Goal: Task Accomplishment & Management: Manage account settings

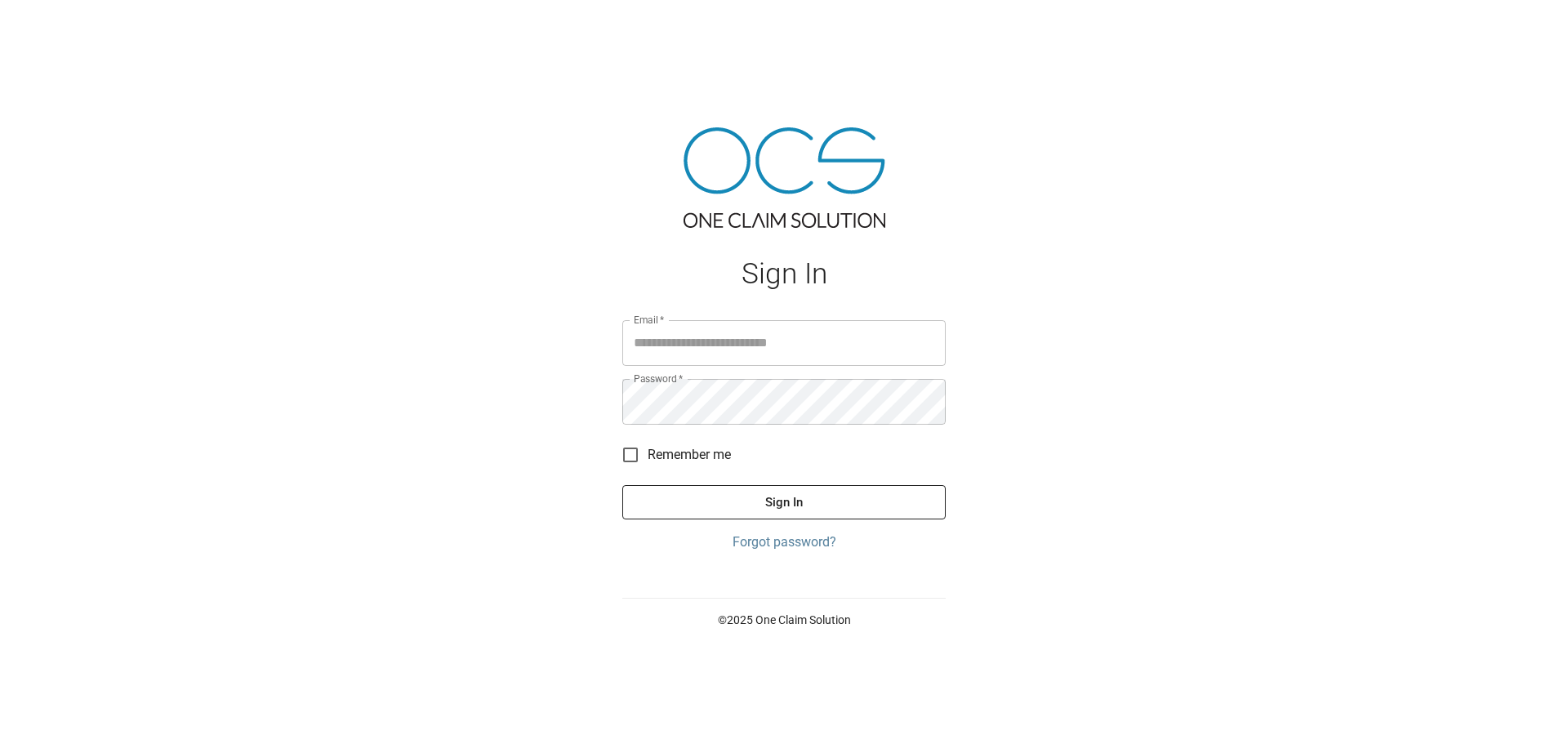
type input "**********"
click at [753, 512] on button "Sign In" at bounding box center [784, 502] width 323 height 34
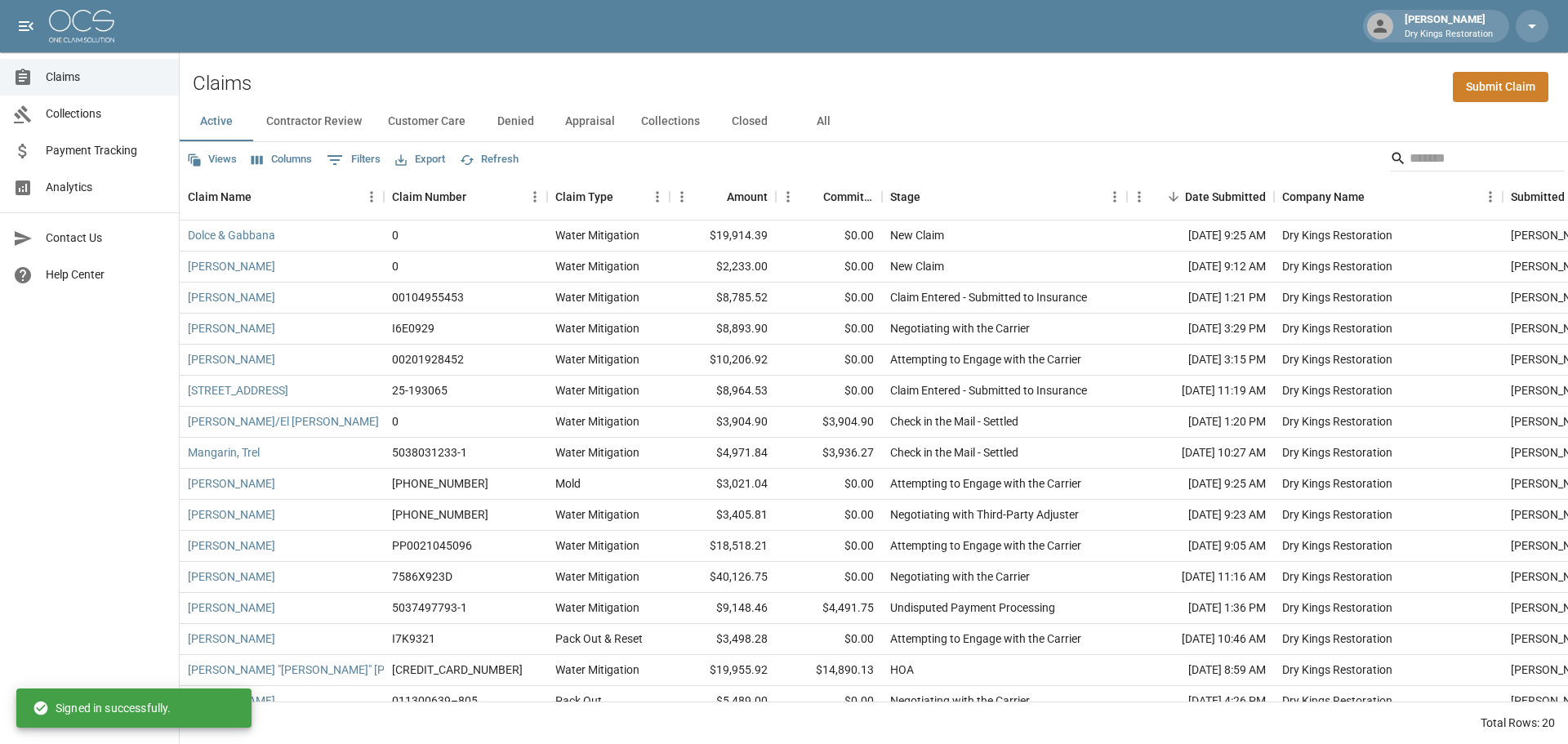
click at [825, 125] on button "All" at bounding box center [823, 121] width 73 height 39
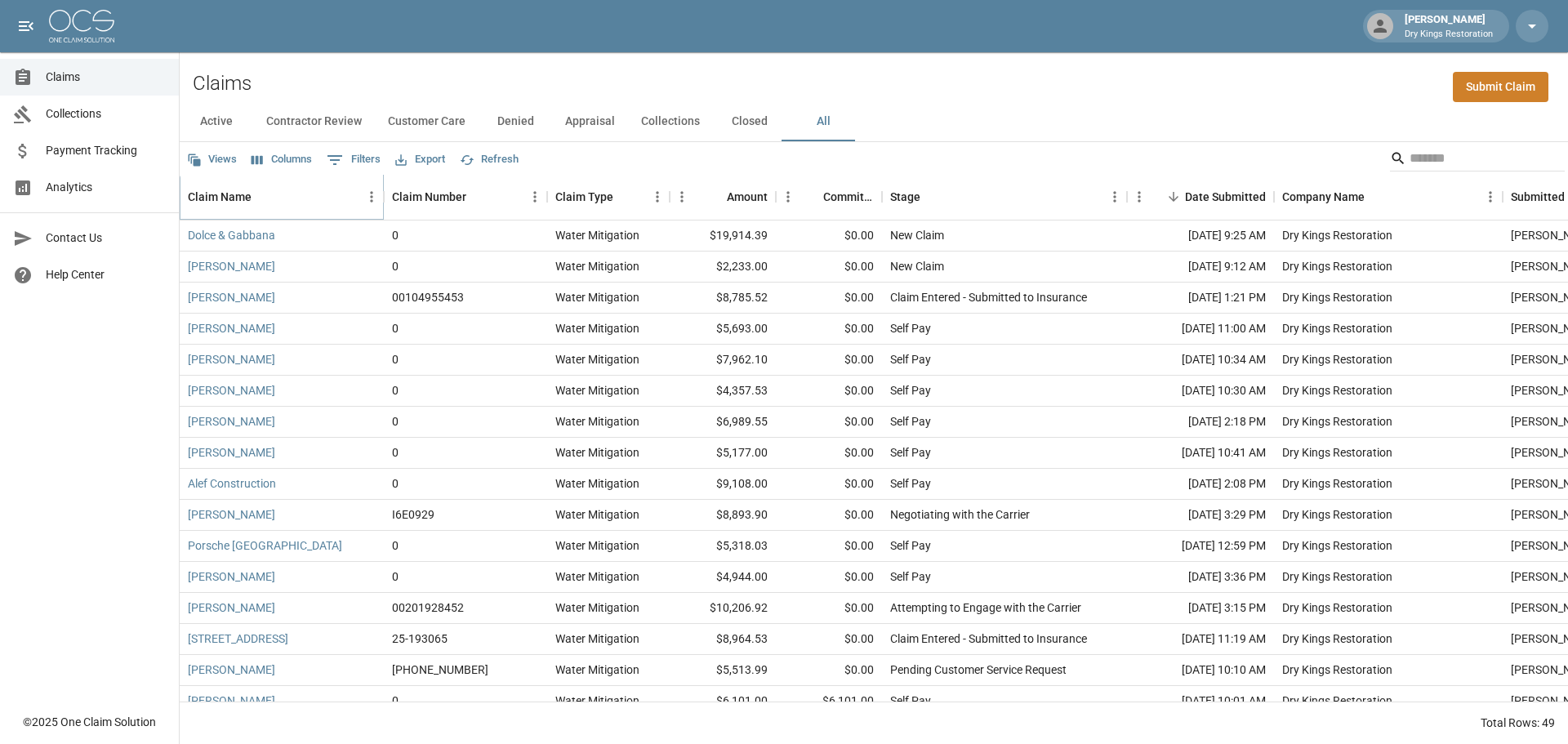
click at [254, 200] on button "Sort" at bounding box center [262, 197] width 23 height 23
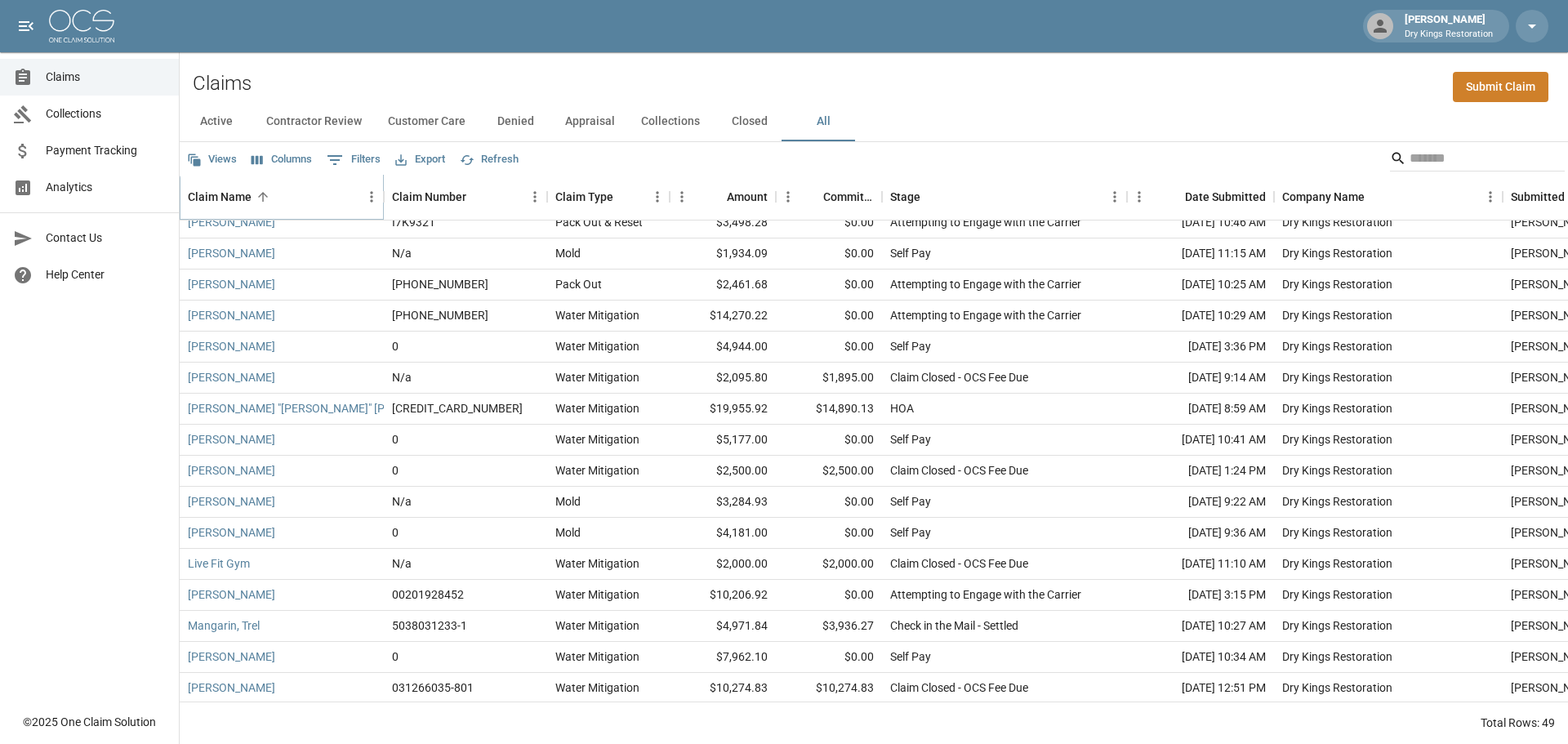
scroll to position [1052, 0]
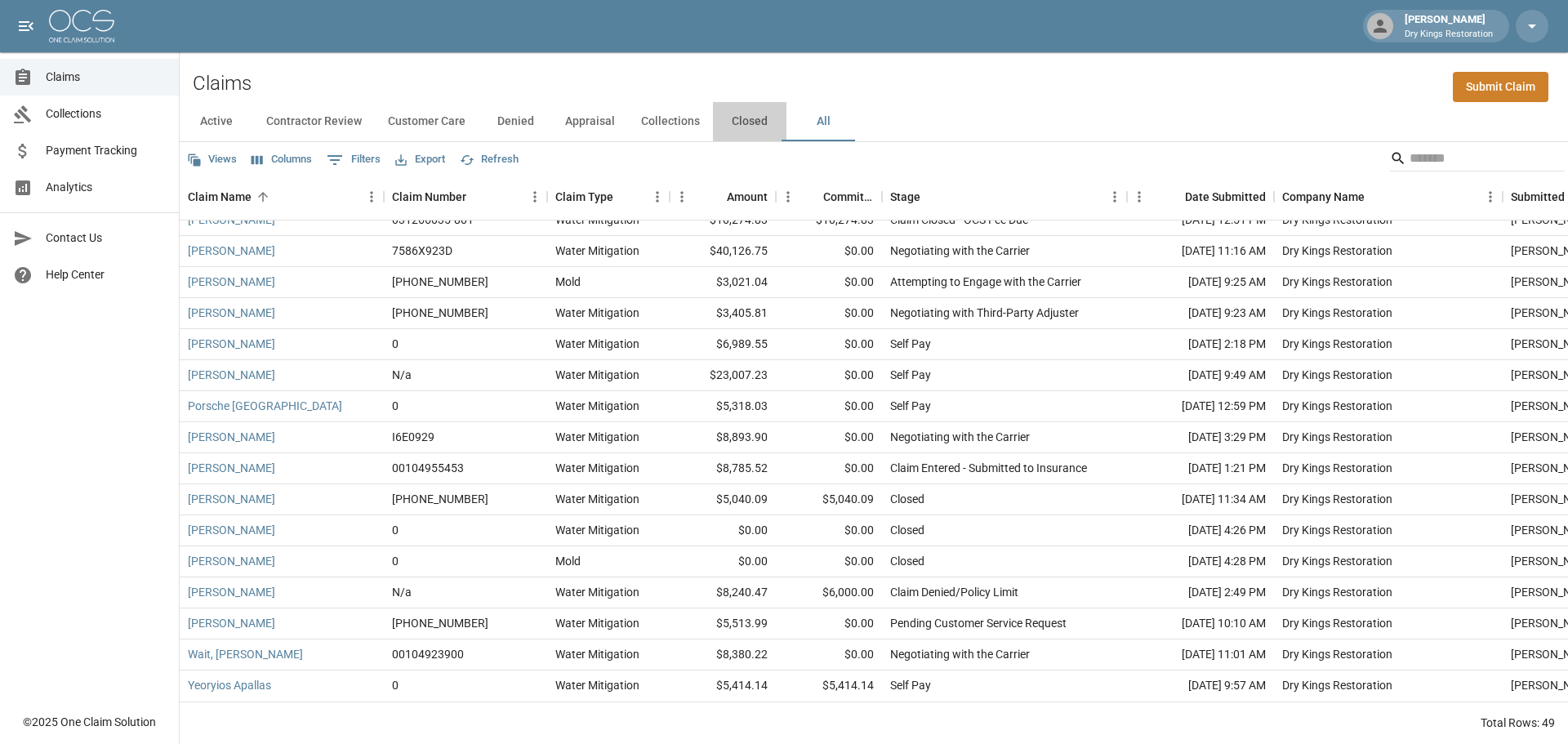
click at [737, 125] on button "Closed" at bounding box center [749, 121] width 73 height 39
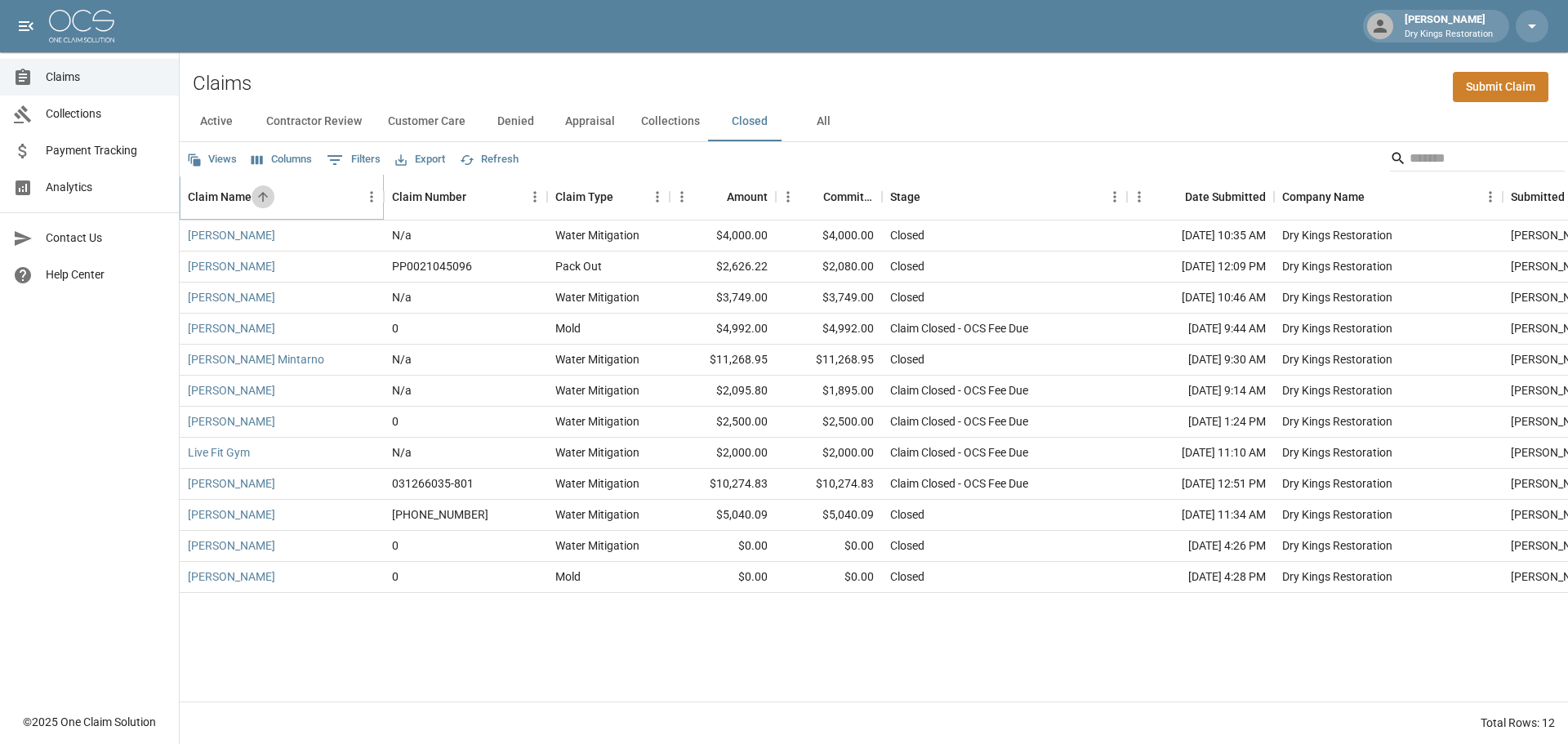
click at [267, 196] on icon "Sort" at bounding box center [262, 196] width 14 height 14
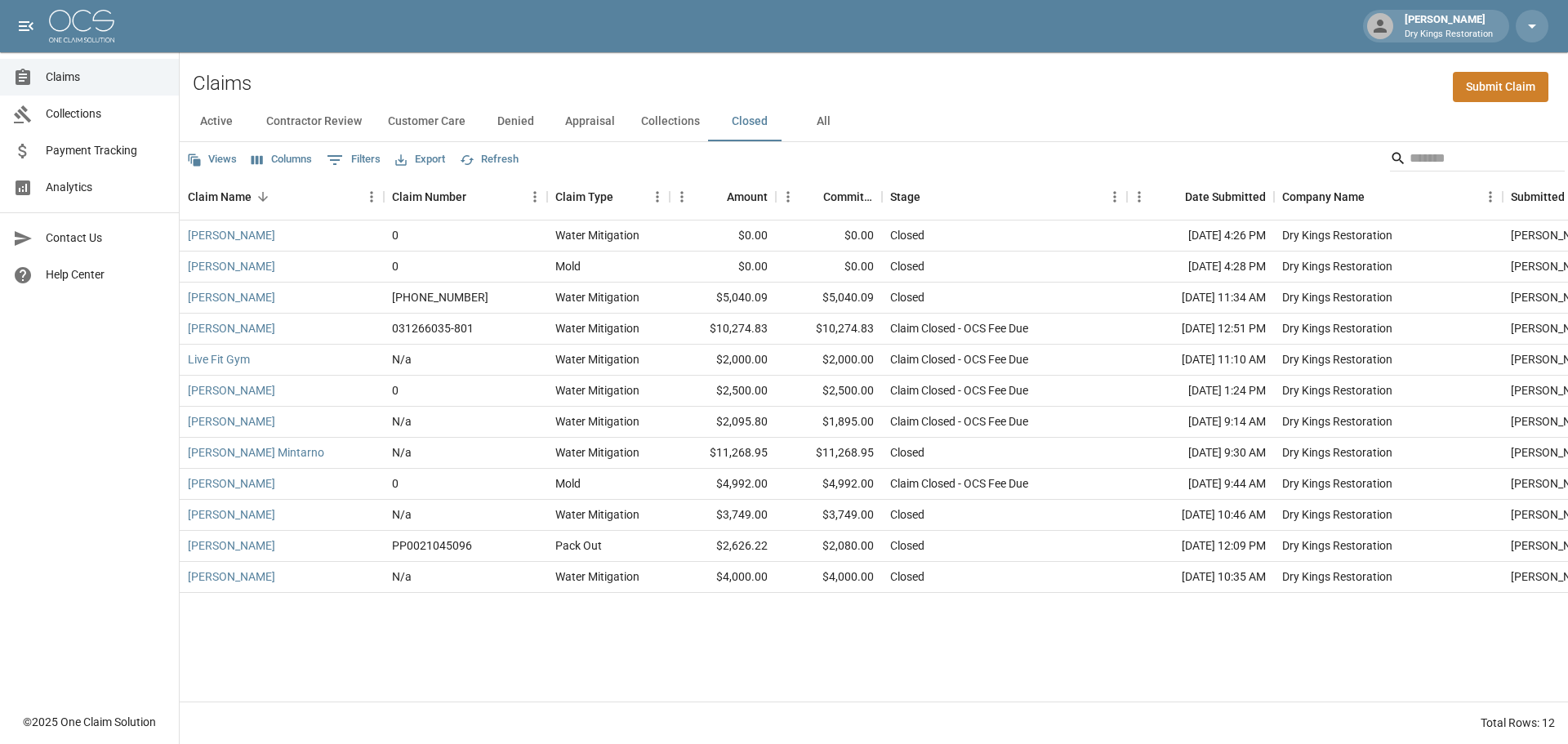
click at [360, 117] on button "Contractor Review" at bounding box center [314, 121] width 122 height 39
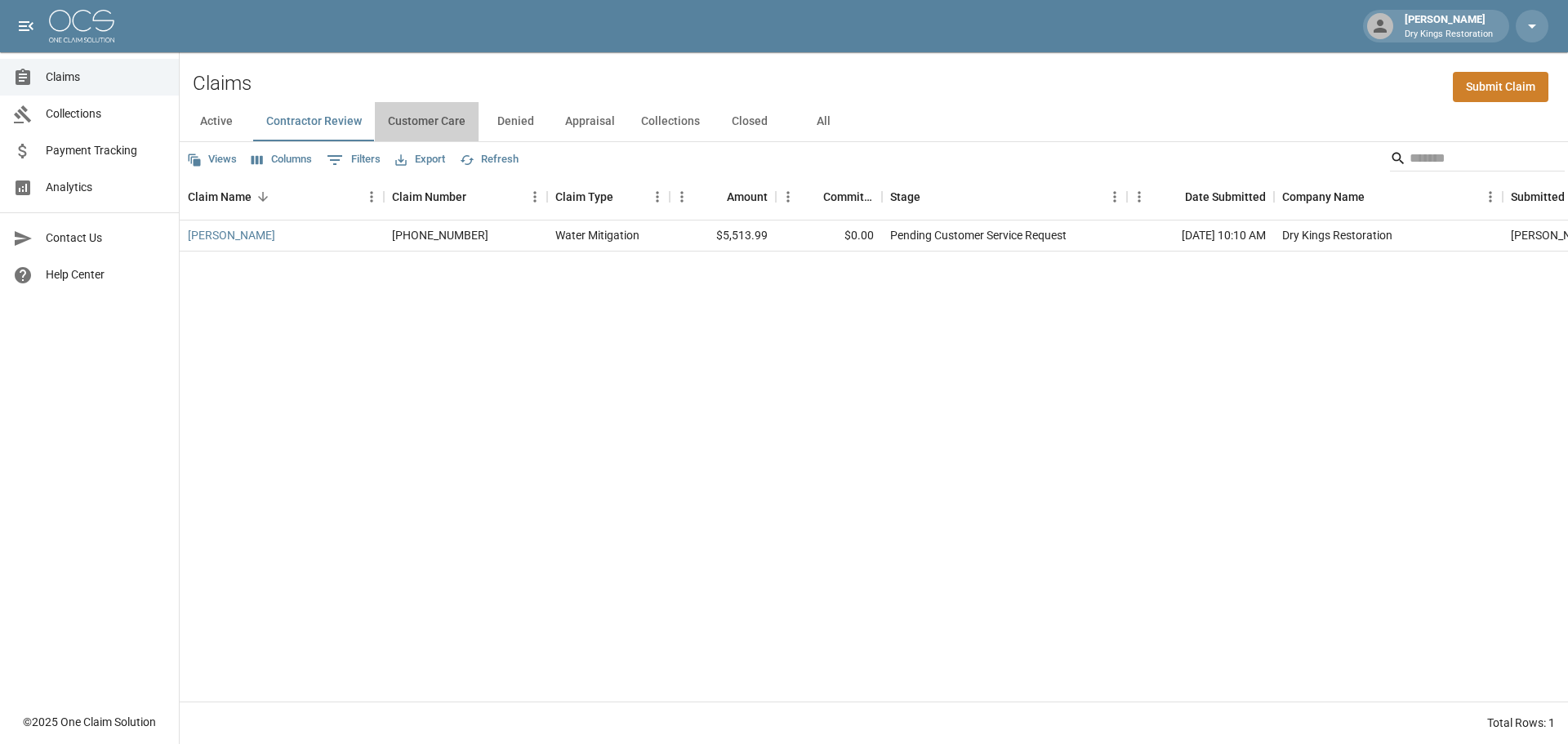
click at [437, 118] on button "Customer Care" at bounding box center [426, 121] width 104 height 39
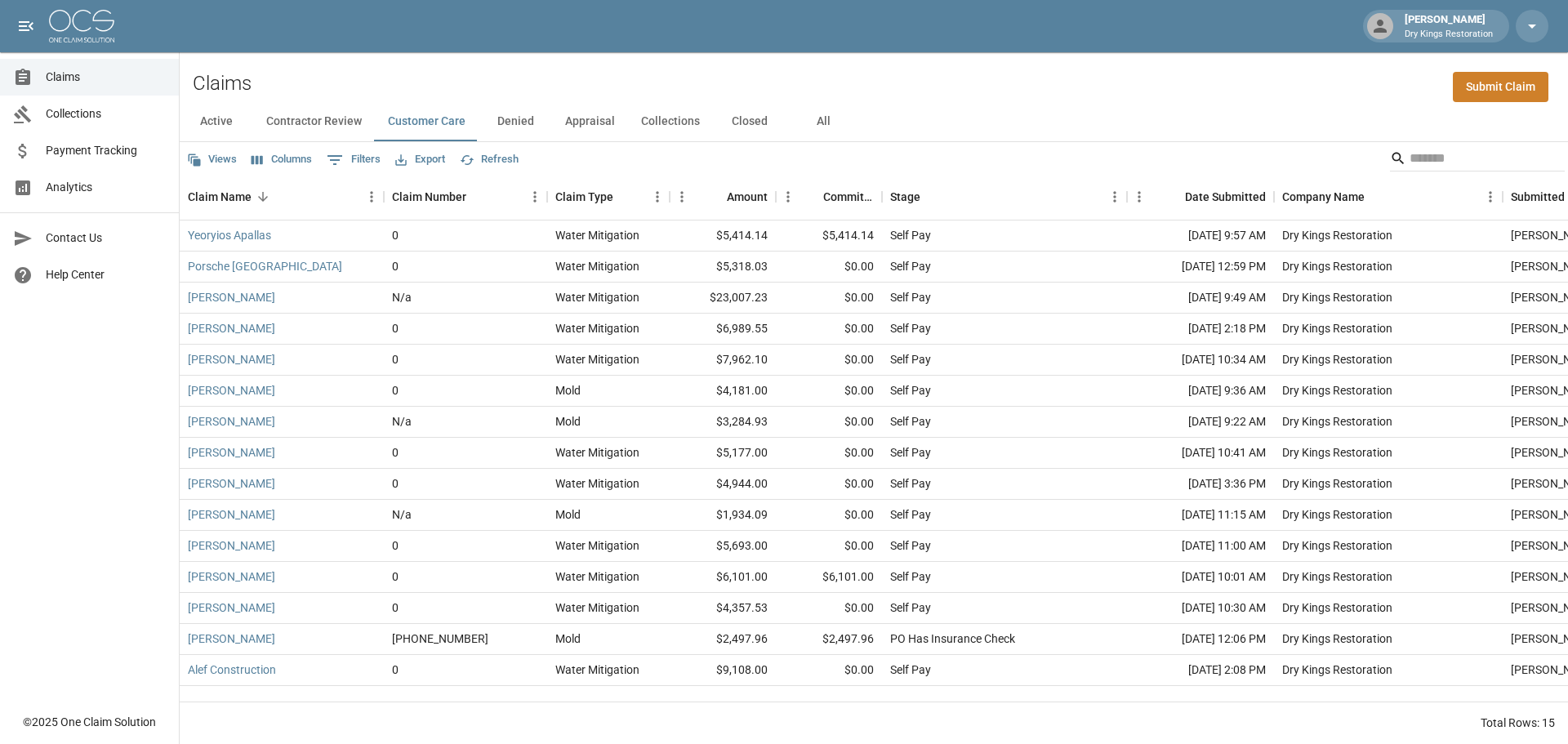
click at [761, 127] on button "Closed" at bounding box center [749, 121] width 73 height 39
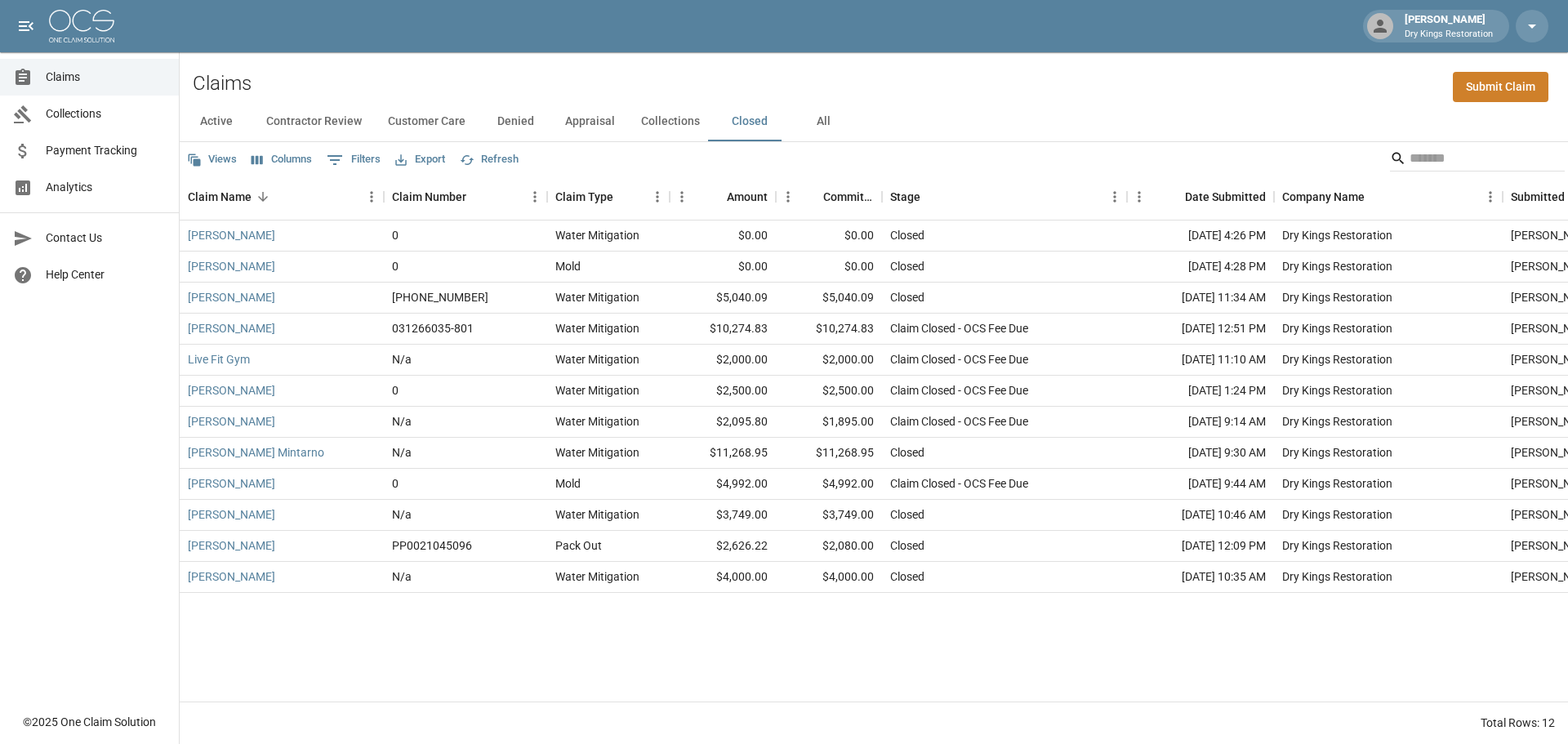
click at [822, 122] on button "All" at bounding box center [823, 121] width 73 height 39
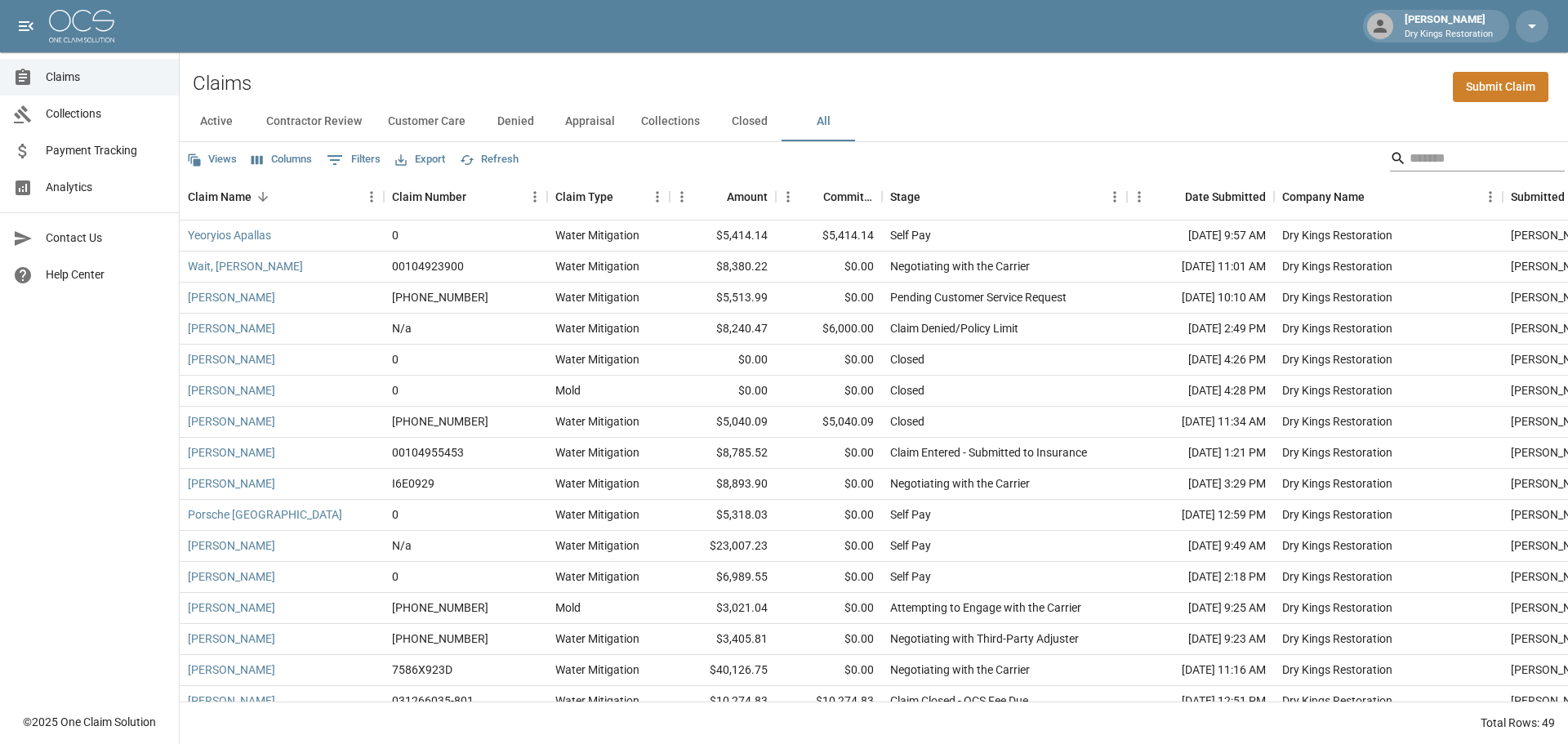
click at [1431, 152] on input "Search" at bounding box center [1474, 158] width 130 height 26
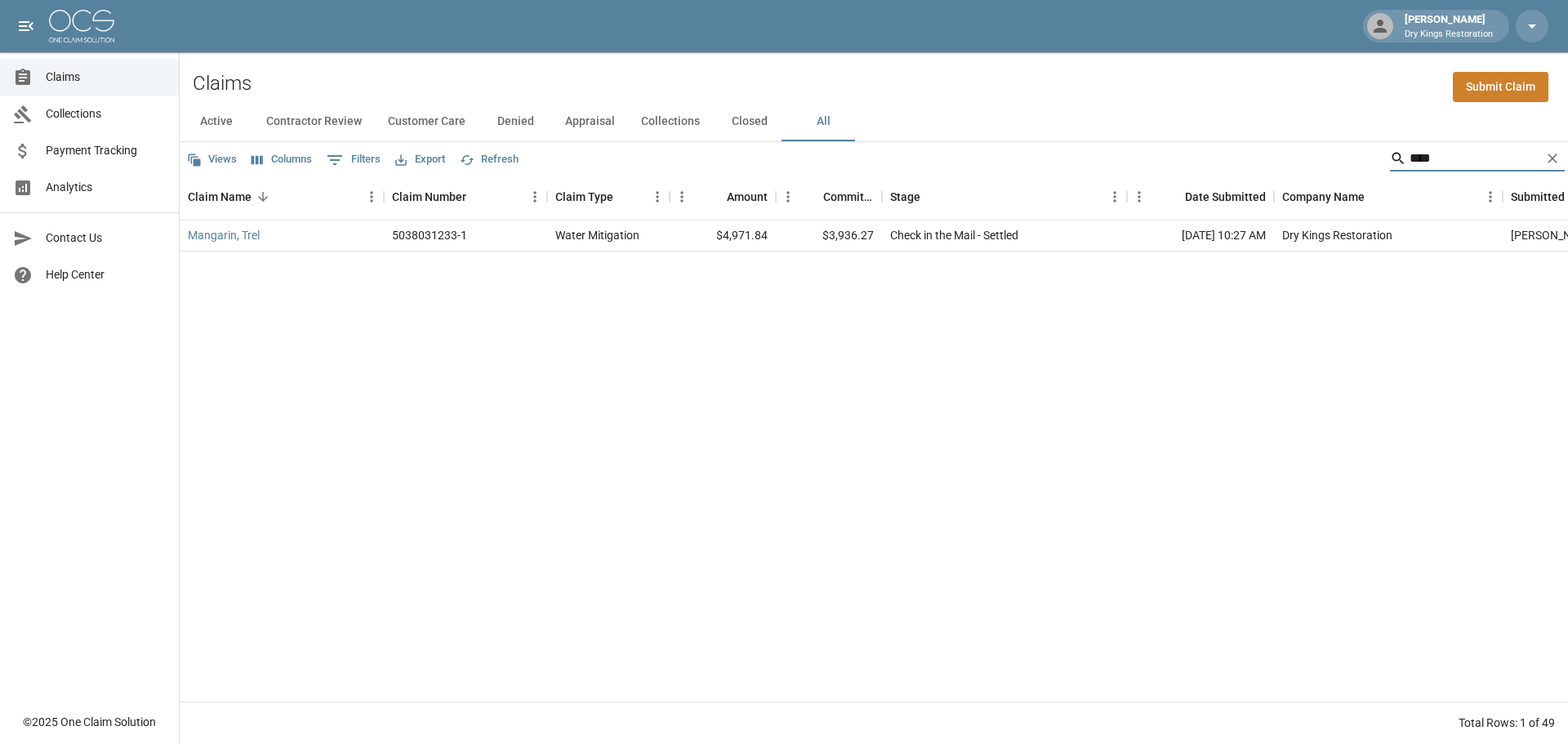
type input "****"
